Goal: Navigation & Orientation: Find specific page/section

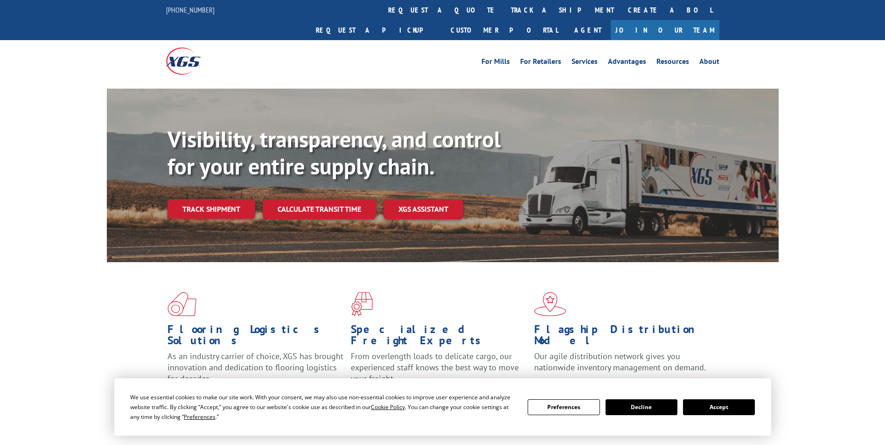
scroll to position [1402, 0]
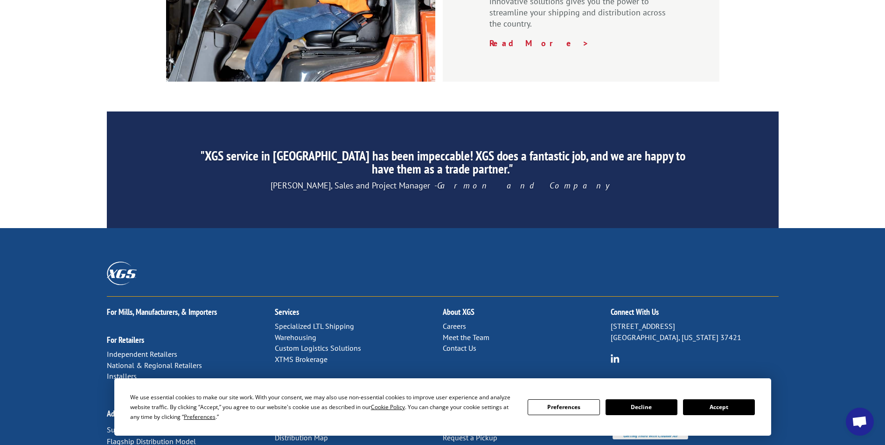
drag, startPoint x: 724, startPoint y: 405, endPoint x: 615, endPoint y: 396, distance: 108.6
click at [724, 405] on button "Accept" at bounding box center [719, 407] width 72 height 16
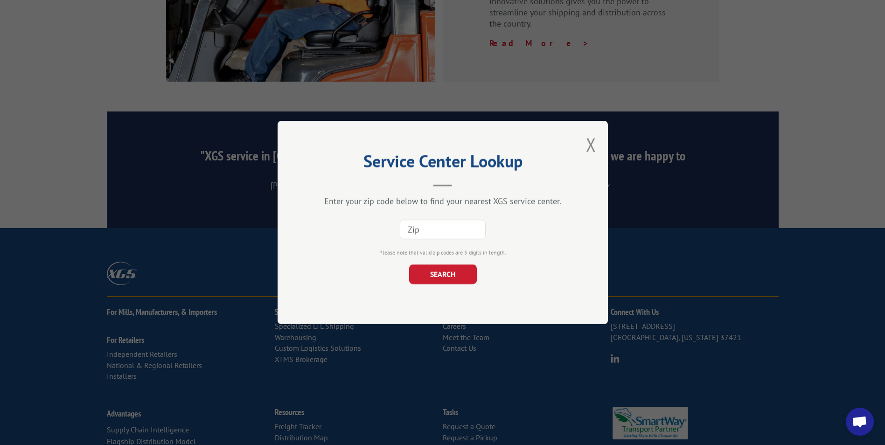
paste input "84074"
type input "84074"
click at [429, 278] on button "SEARCH" at bounding box center [443, 275] width 68 height 20
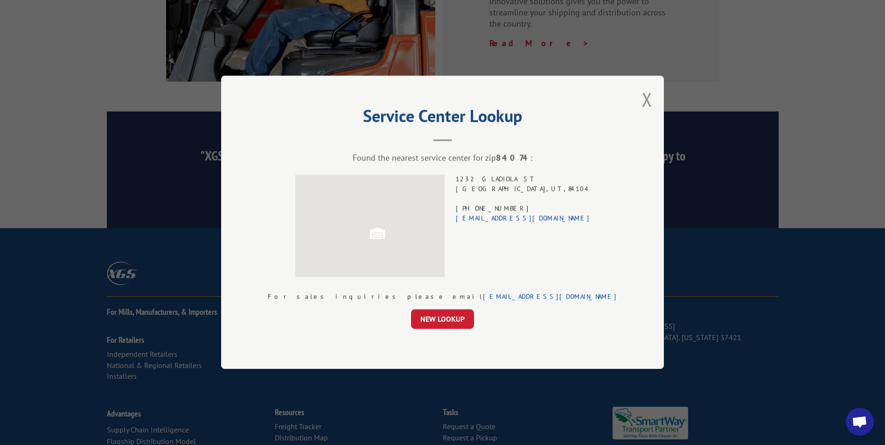
click at [517, 176] on div "[STREET_ADDRESS] (801) 972-5335 [EMAIL_ADDRESS][DOMAIN_NAME]" at bounding box center [523, 226] width 134 height 103
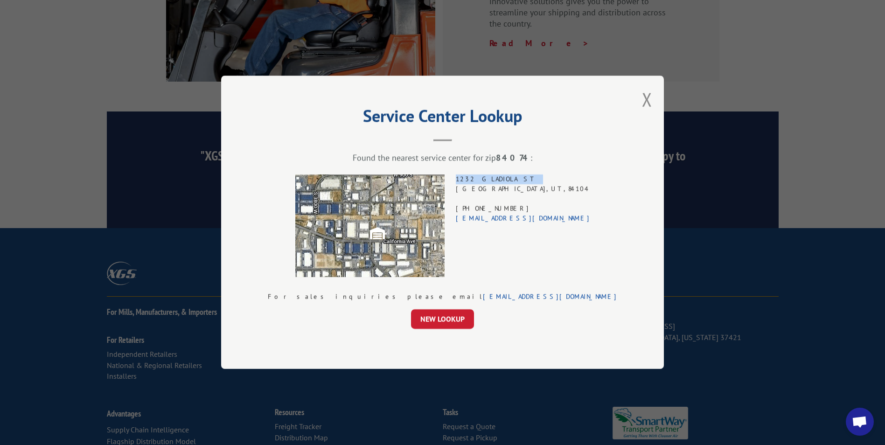
drag, startPoint x: 517, startPoint y: 176, endPoint x: 521, endPoint y: 182, distance: 6.7
click at [521, 182] on div "[STREET_ADDRESS] (801) 972-5335 [EMAIL_ADDRESS][DOMAIN_NAME]" at bounding box center [523, 226] width 134 height 103
click at [521, 181] on div "[STREET_ADDRESS] (801) 972-5335 [EMAIL_ADDRESS][DOMAIN_NAME]" at bounding box center [523, 226] width 134 height 103
drag, startPoint x: 521, startPoint y: 181, endPoint x: 524, endPoint y: 185, distance: 6.0
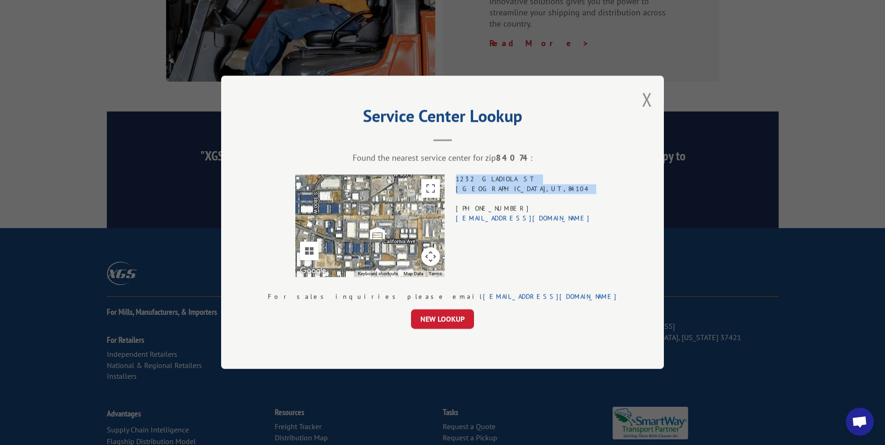
click at [524, 185] on div "[STREET_ADDRESS] (801) 972-5335 [EMAIL_ADDRESS][DOMAIN_NAME]" at bounding box center [523, 226] width 134 height 103
